Goal: Task Accomplishment & Management: Manage account settings

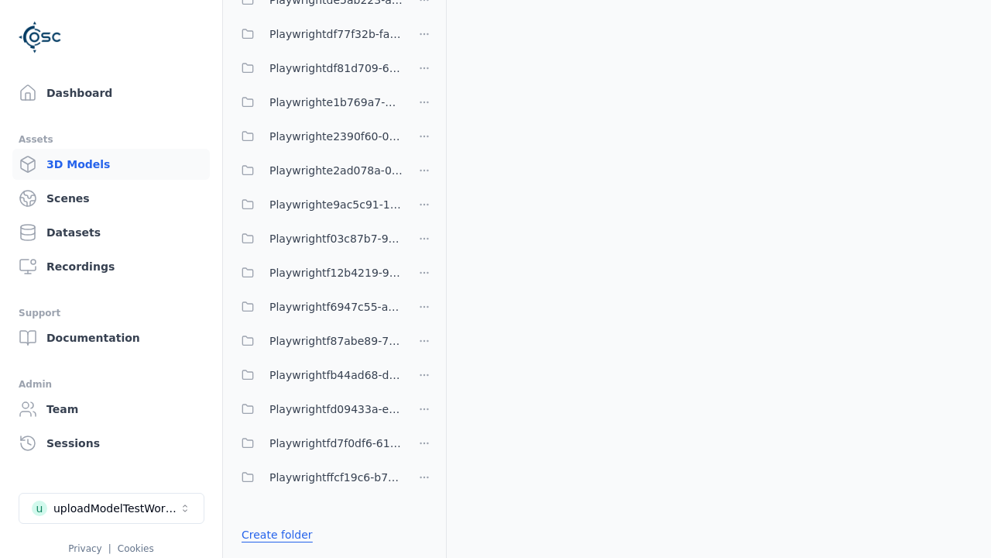
click at [273, 534] on link "Create folder" at bounding box center [277, 534] width 71 height 15
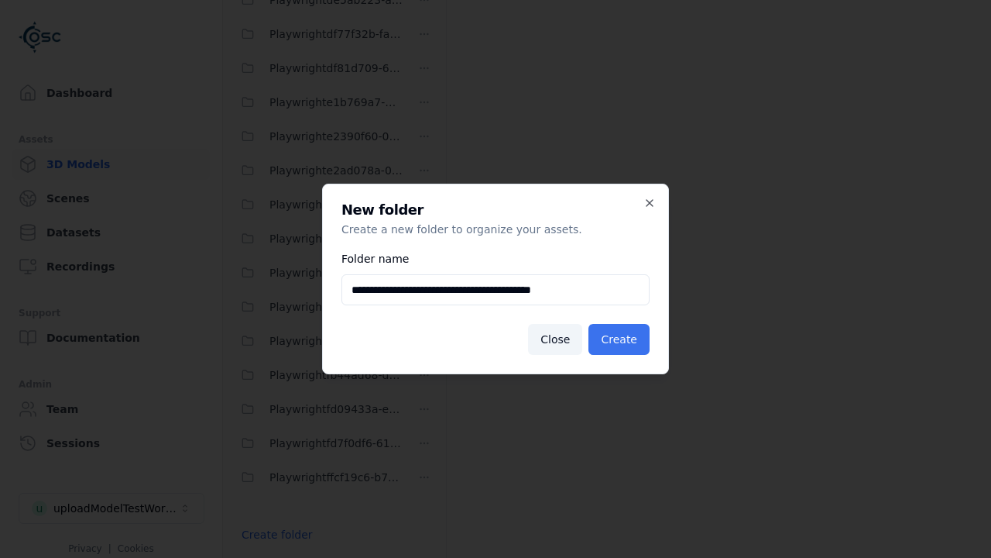
type input "**********"
click at [621, 339] on button "Create" at bounding box center [619, 339] width 61 height 31
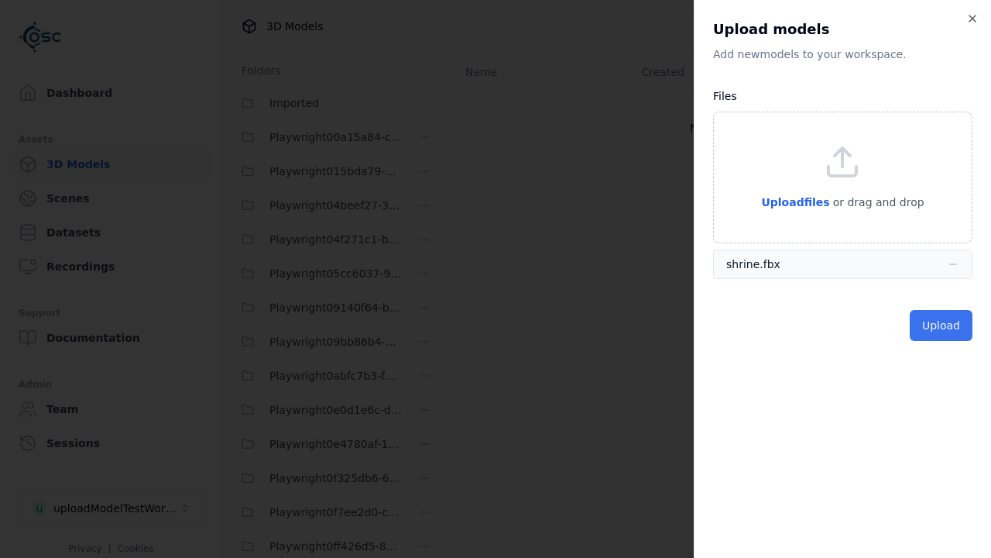
click at [942, 325] on button "Upload" at bounding box center [941, 325] width 63 height 31
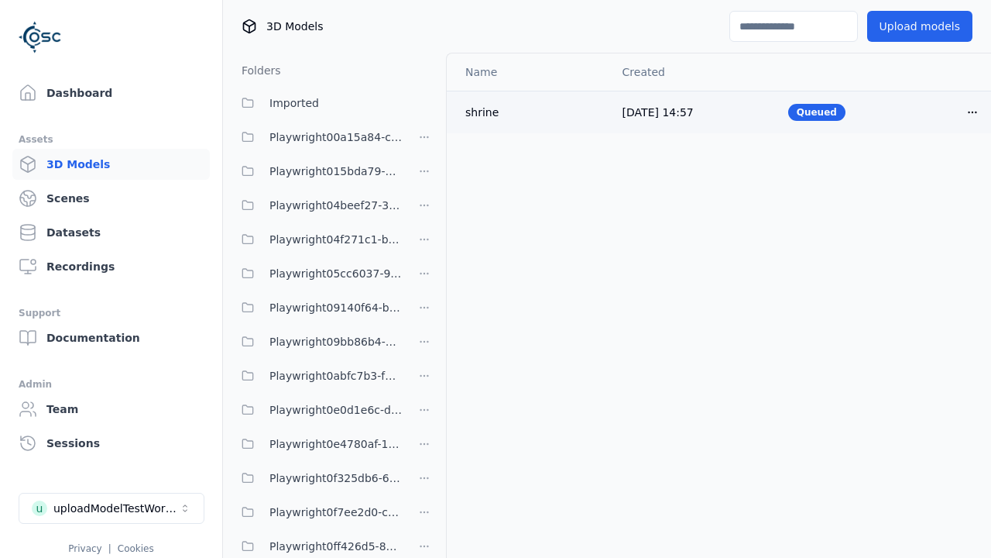
click at [973, 112] on html "Support Dashboard Assets 3D Models Scenes Datasets Recordings Support Documenta…" at bounding box center [495, 279] width 991 height 558
click at [939, 171] on div "Delete" at bounding box center [938, 172] width 91 height 25
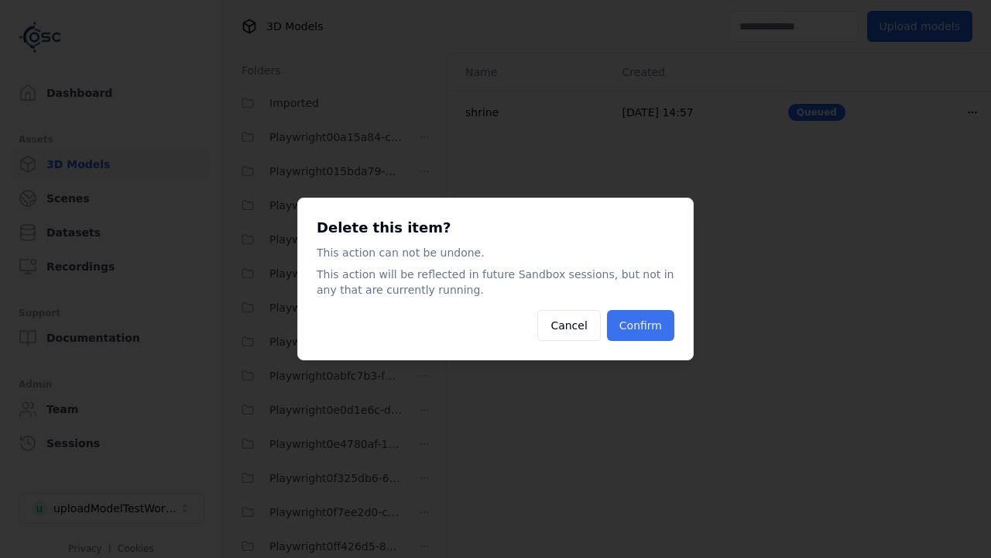
click at [643, 325] on button "Confirm" at bounding box center [640, 325] width 67 height 31
